Goal: Task Accomplishment & Management: Complete application form

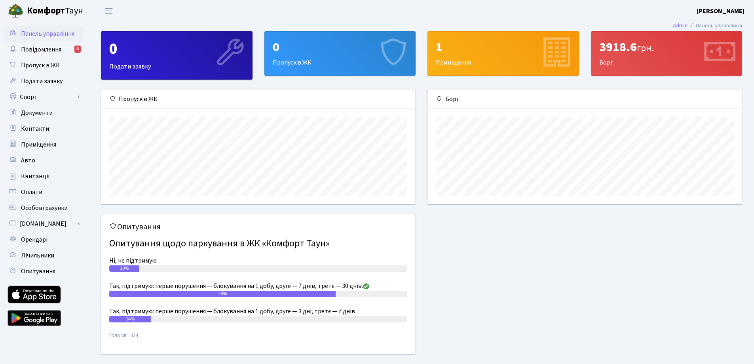
scroll to position [114, 314]
click at [325, 44] on div "0" at bounding box center [340, 47] width 135 height 15
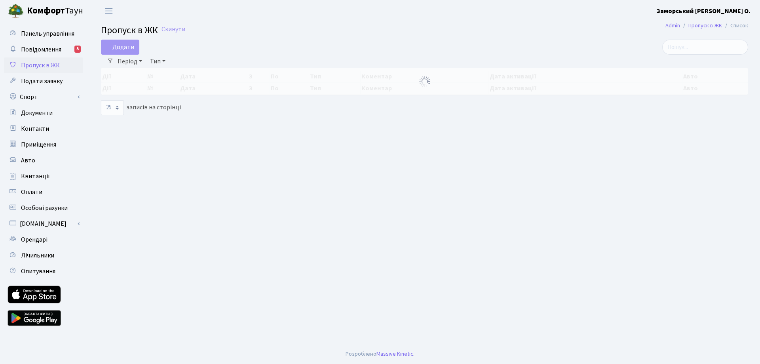
select select "25"
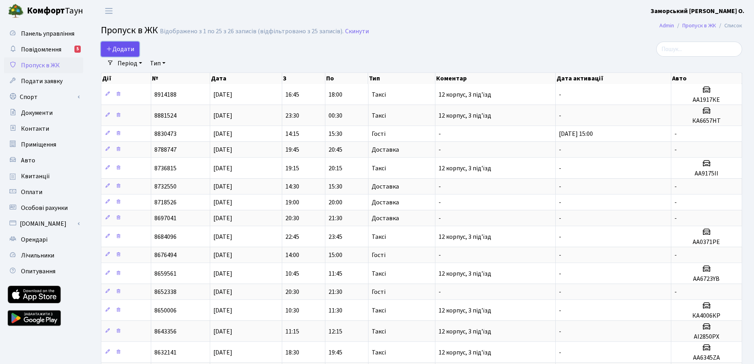
click at [123, 49] on span "Додати" at bounding box center [120, 49] width 28 height 9
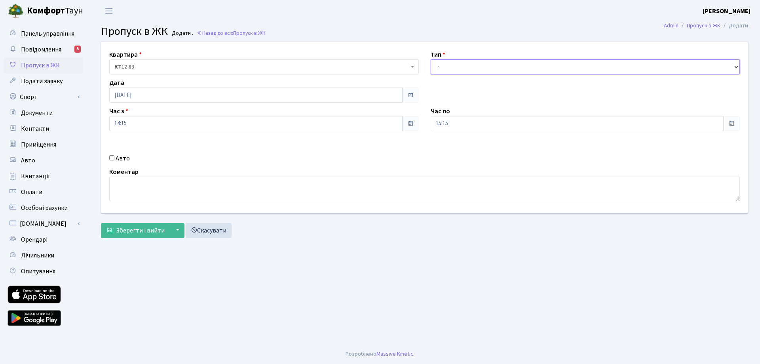
click at [444, 68] on select "- Доставка Таксі Гості Сервіс" at bounding box center [586, 66] width 310 height 15
select select "3"
click at [431, 59] on select "- Доставка Таксі Гості Сервіс" at bounding box center [586, 66] width 310 height 15
click at [144, 227] on span "Зберегти і вийти" at bounding box center [140, 230] width 49 height 9
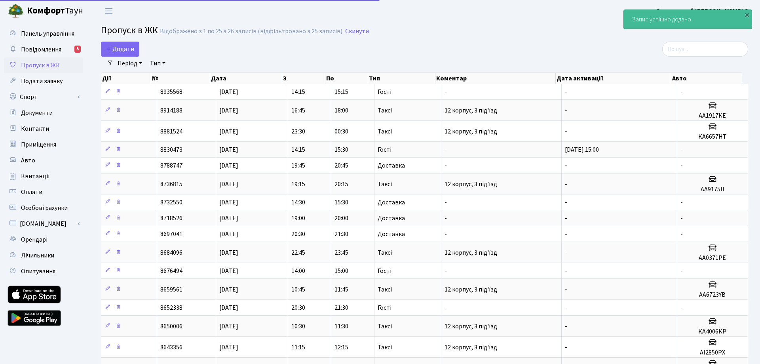
select select "25"
